Goal: Task Accomplishment & Management: Complete application form

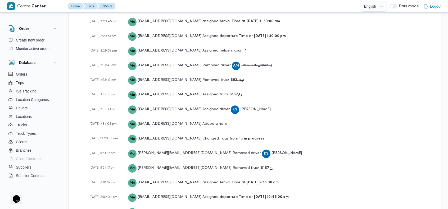
scroll to position [828, 0]
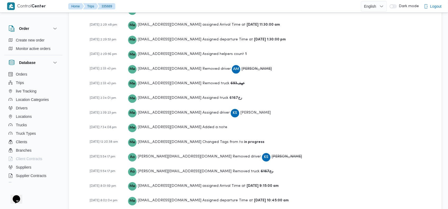
click at [229, 96] on b "رع6167" at bounding box center [235, 97] width 13 height 3
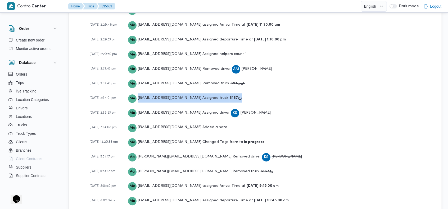
click at [229, 96] on b "رع6167" at bounding box center [235, 97] width 13 height 3
drag, startPoint x: 214, startPoint y: 91, endPoint x: 226, endPoint y: 91, distance: 11.4
click at [229, 96] on b "رع6167" at bounding box center [235, 97] width 13 height 3
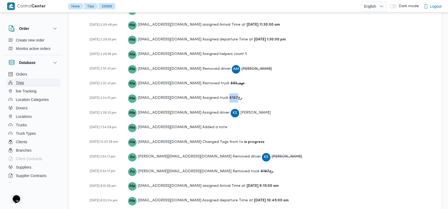
click at [22, 84] on span "Trips" at bounding box center [20, 83] width 8 height 6
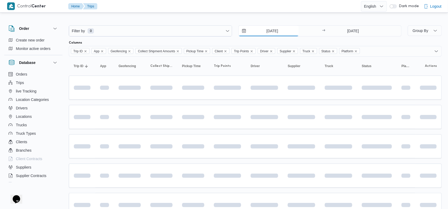
click at [262, 30] on input "[DATE]" at bounding box center [268, 31] width 60 height 11
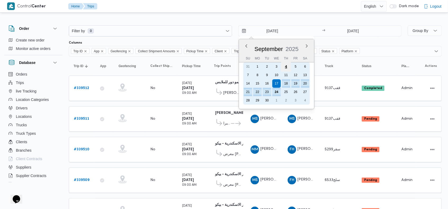
click at [285, 66] on div "4" at bounding box center [286, 67] width 10 height 10
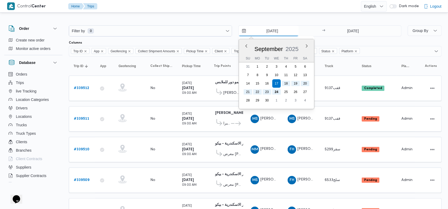
type input "[DATE]"
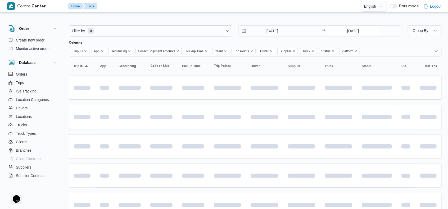
click at [343, 31] on input "24/9/2025" at bounding box center [353, 31] width 53 height 11
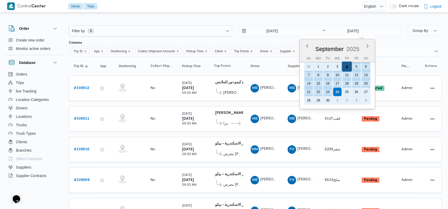
click at [346, 65] on div "4" at bounding box center [347, 67] width 10 height 10
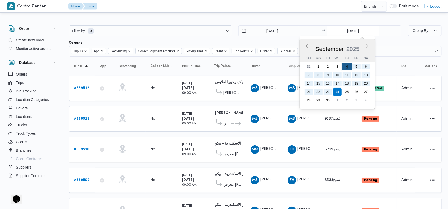
type input "4/9/2025"
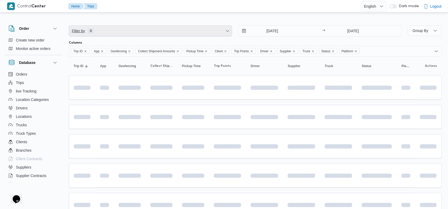
click at [178, 31] on span "Filter by 0" at bounding box center [150, 31] width 163 height 11
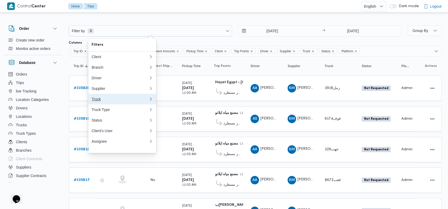
click at [108, 100] on div "Truck" at bounding box center [119, 99] width 57 height 4
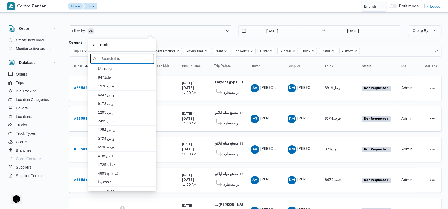
click at [124, 61] on input "search filters" at bounding box center [121, 59] width 63 height 10
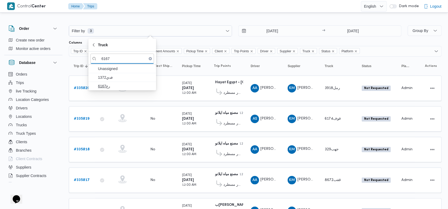
type input "6167"
click at [120, 87] on span "رع6167" at bounding box center [125, 86] width 55 height 6
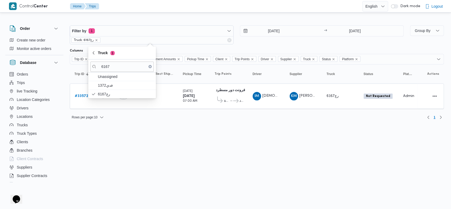
click at [307, 40] on div "4/9/2025 → 4/9/2025" at bounding box center [322, 34] width 164 height 19
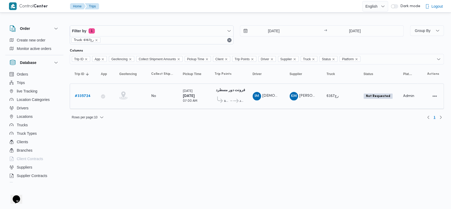
click at [84, 97] on b "# 335724" at bounding box center [83, 95] width 16 height 3
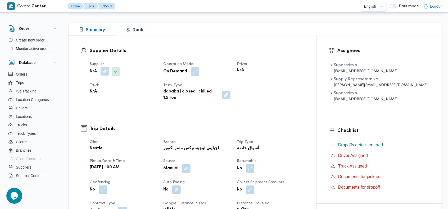
click at [105, 75] on button "button" at bounding box center [104, 71] width 8 height 8
click at [101, 91] on div "Search" at bounding box center [94, 93] width 40 height 11
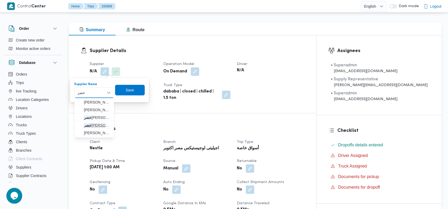
type input "خضر"
click at [92, 122] on span "[PERSON_NAME] طلب[PERSON_NAME]" at bounding box center [97, 125] width 27 height 6
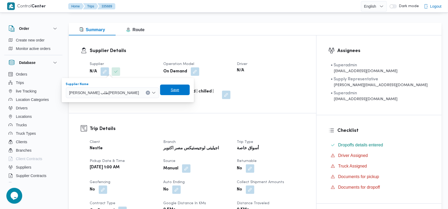
click at [160, 89] on span "Save" at bounding box center [175, 90] width 30 height 11
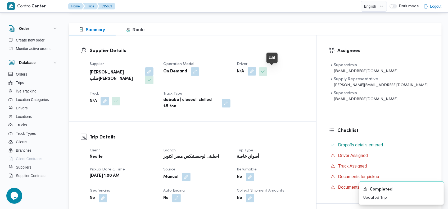
click at [256, 70] on button "button" at bounding box center [251, 71] width 8 height 8
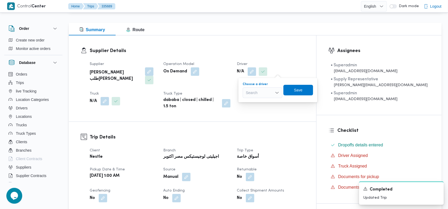
click at [265, 94] on div "Search" at bounding box center [262, 93] width 40 height 11
type input "كريم"
click at [264, 102] on span "[PERSON_NAME]" at bounding box center [265, 102] width 27 height 6
click at [304, 91] on span "Save" at bounding box center [300, 90] width 8 height 6
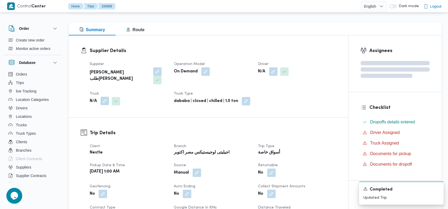
click at [101, 97] on button "button" at bounding box center [104, 101] width 8 height 8
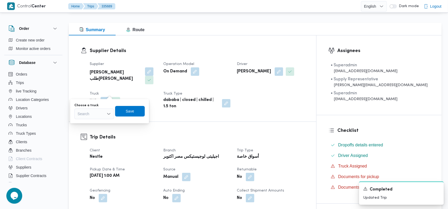
click at [100, 110] on div "Search" at bounding box center [94, 114] width 40 height 11
click at [97, 122] on span "رع6167 | null" at bounding box center [97, 123] width 27 height 6
click at [131, 108] on span "Save" at bounding box center [132, 111] width 8 height 6
